Goal: Task Accomplishment & Management: Use online tool/utility

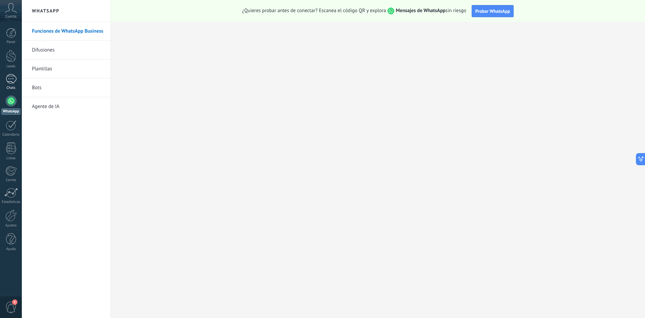
click at [7, 79] on div at bounding box center [11, 79] width 11 height 10
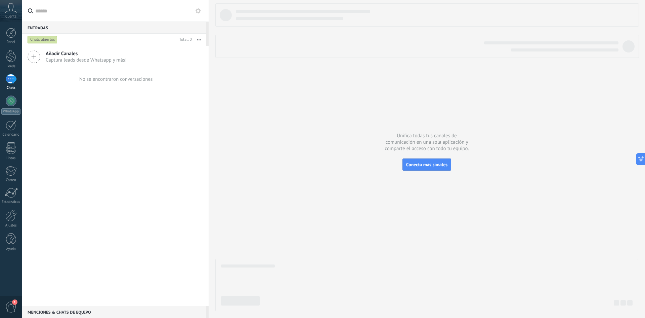
click at [13, 80] on div at bounding box center [11, 79] width 11 height 10
click at [434, 171] on div at bounding box center [426, 157] width 423 height 308
click at [432, 170] on button "Conecta más canales" at bounding box center [427, 164] width 49 height 12
